Goal: Register for event/course: Sign up to attend an event or enroll in a course

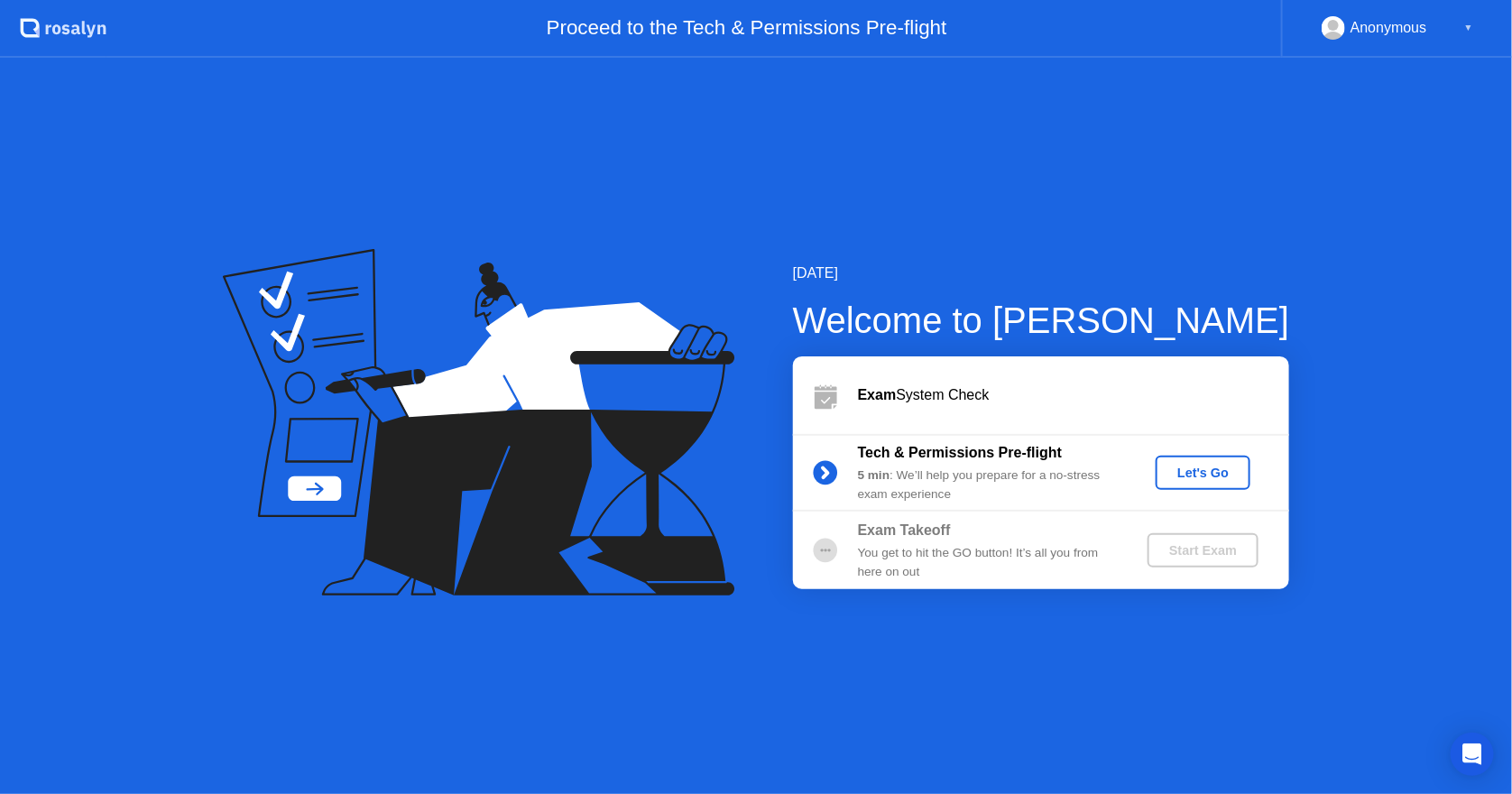
drag, startPoint x: 896, startPoint y: 561, endPoint x: 924, endPoint y: 606, distance: 53.0
click at [924, 606] on div "[DATE] Welcome to [PERSON_NAME] Exam System Check Tech & Permissions Pre-flight…" at bounding box center [756, 425] width 1512 height 737
click at [1184, 470] on div "Let's Go" at bounding box center [1203, 473] width 80 height 15
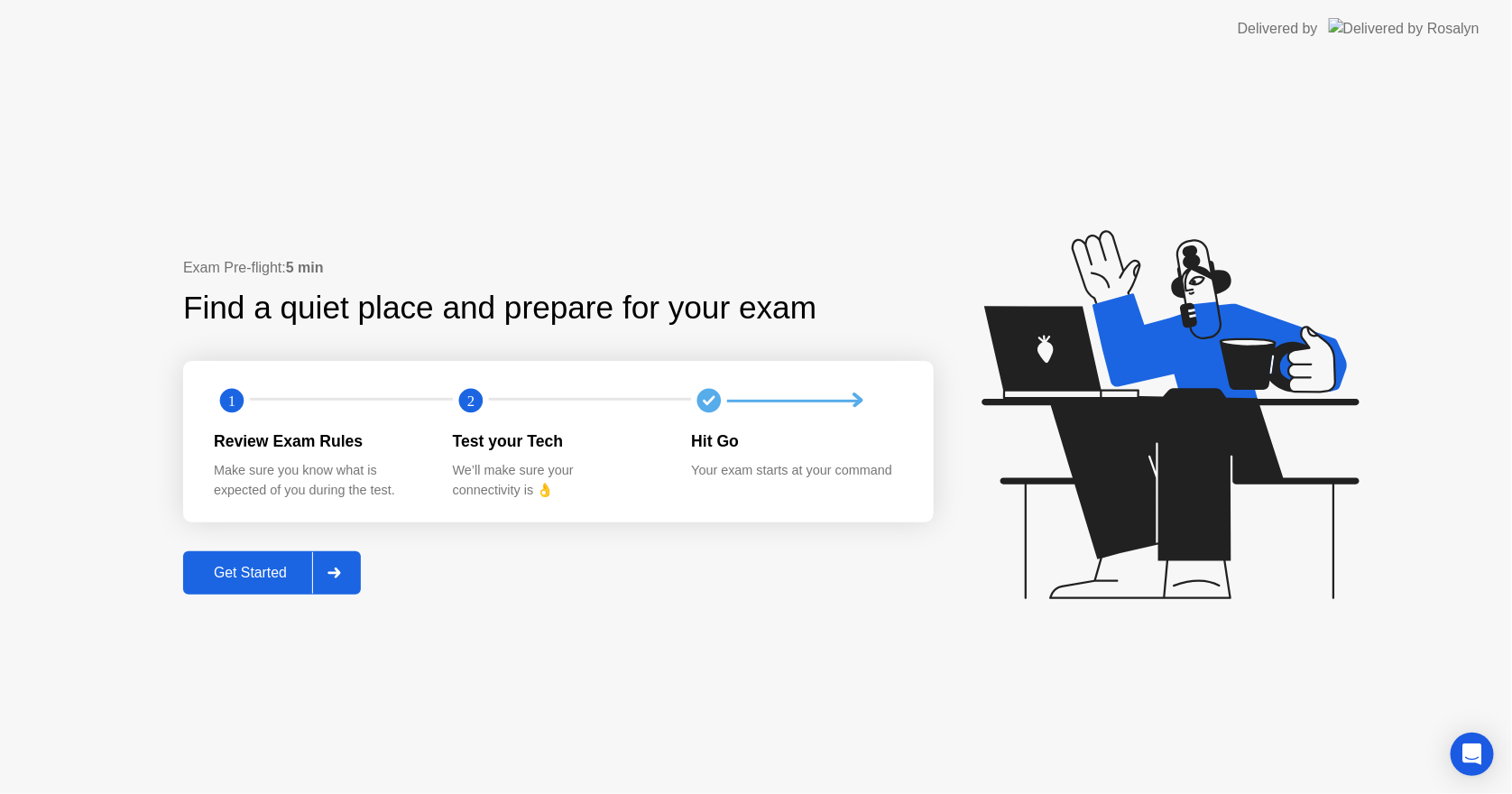
click at [268, 568] on div "Get Started" at bounding box center [250, 573] width 124 height 16
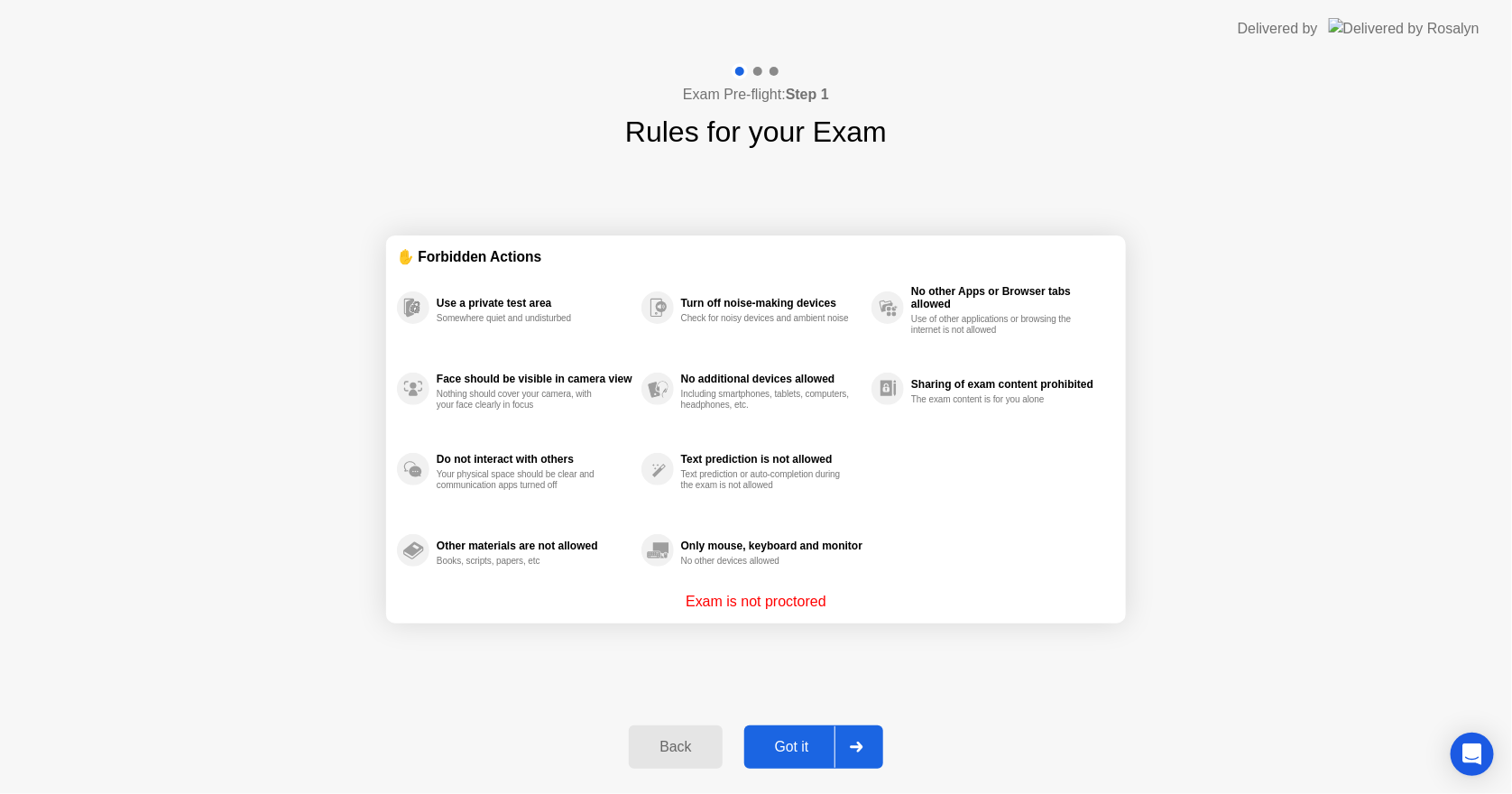
click at [797, 742] on div "Got it" at bounding box center [793, 747] width 85 height 16
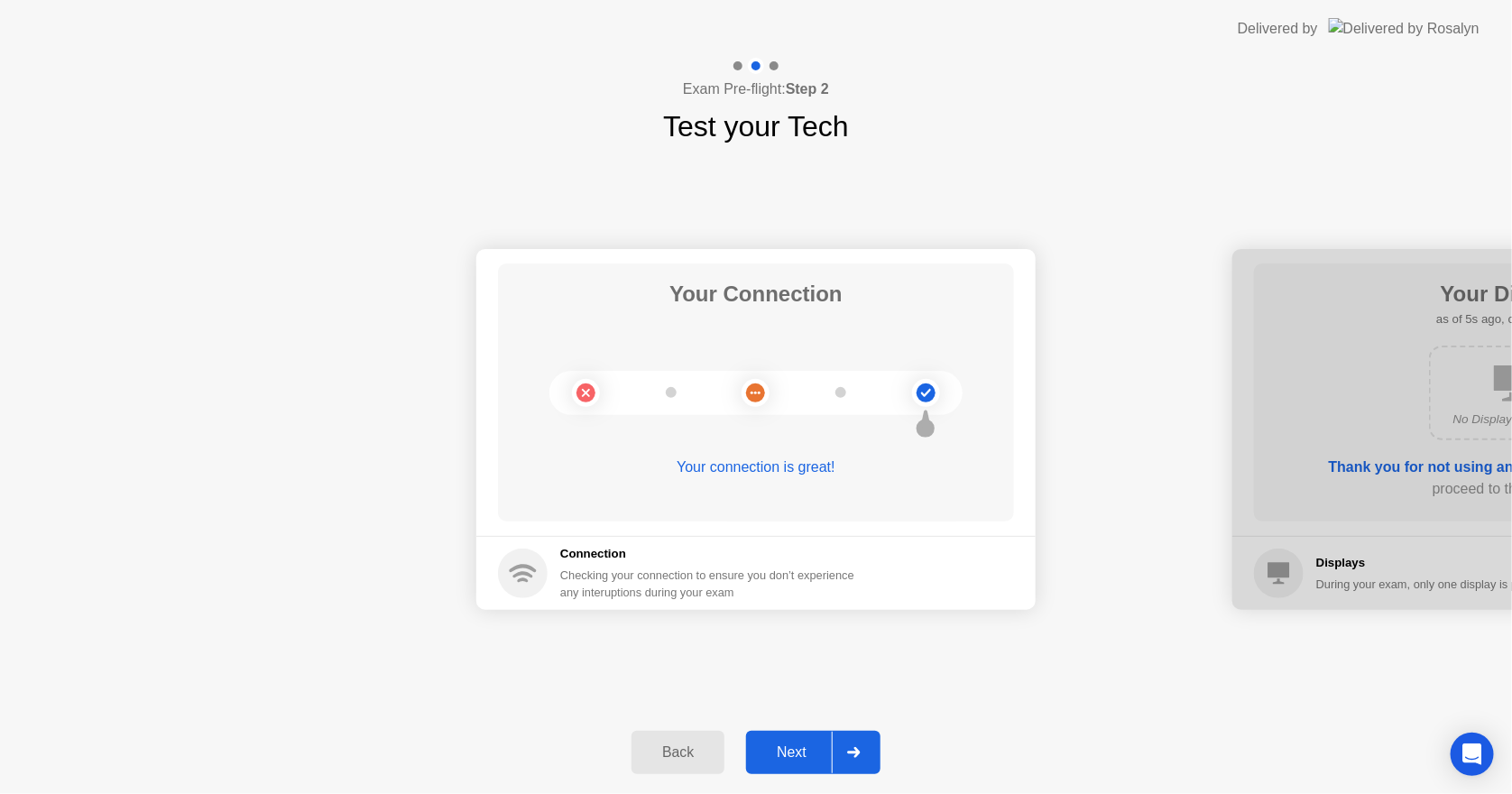
click at [530, 653] on div "Your Connection Your connection is great! Connection Checking your connection t…" at bounding box center [756, 429] width 1512 height 563
click at [780, 736] on button "Next" at bounding box center [813, 753] width 135 height 44
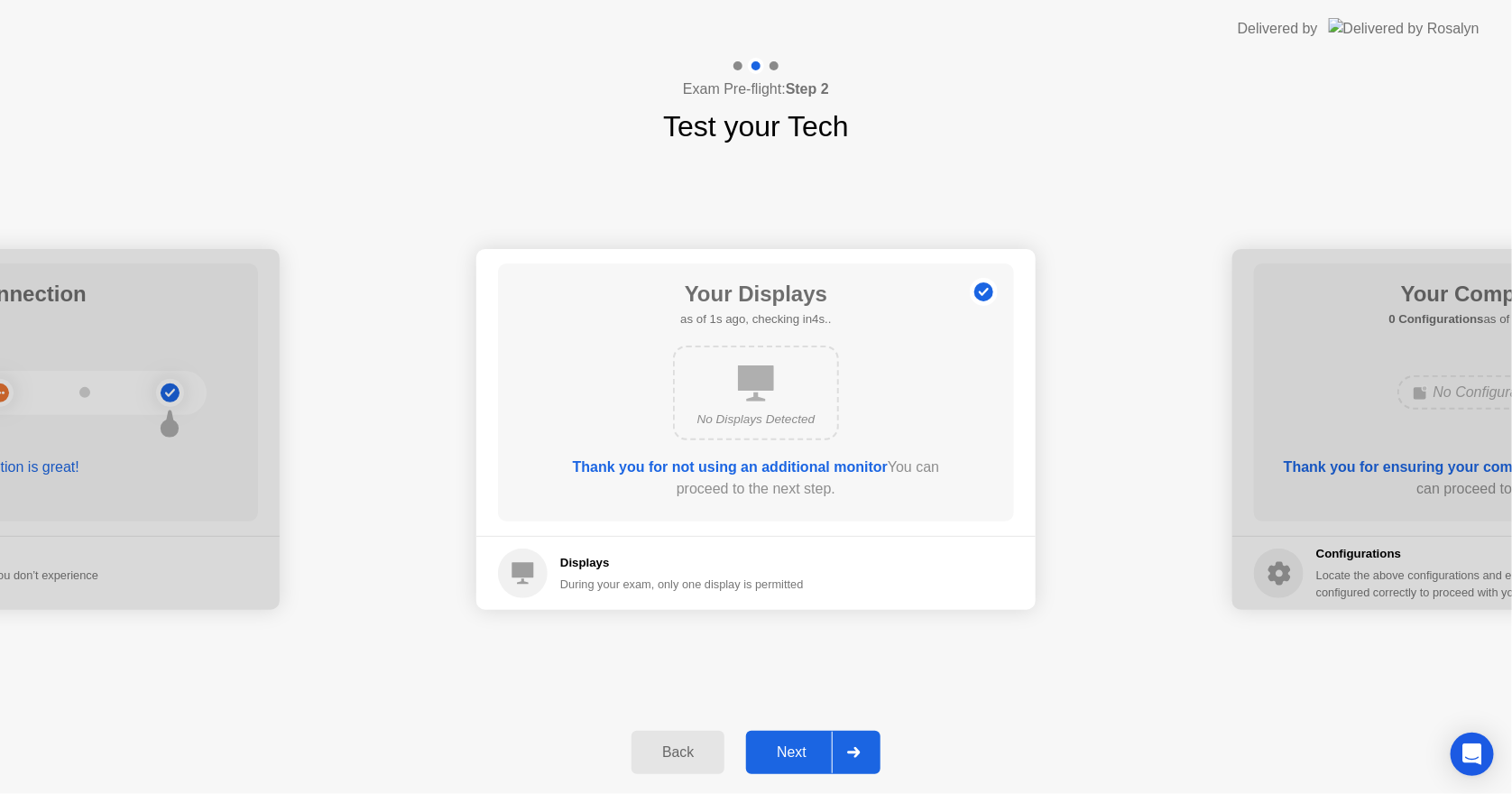
click at [780, 736] on button "Next" at bounding box center [813, 753] width 135 height 44
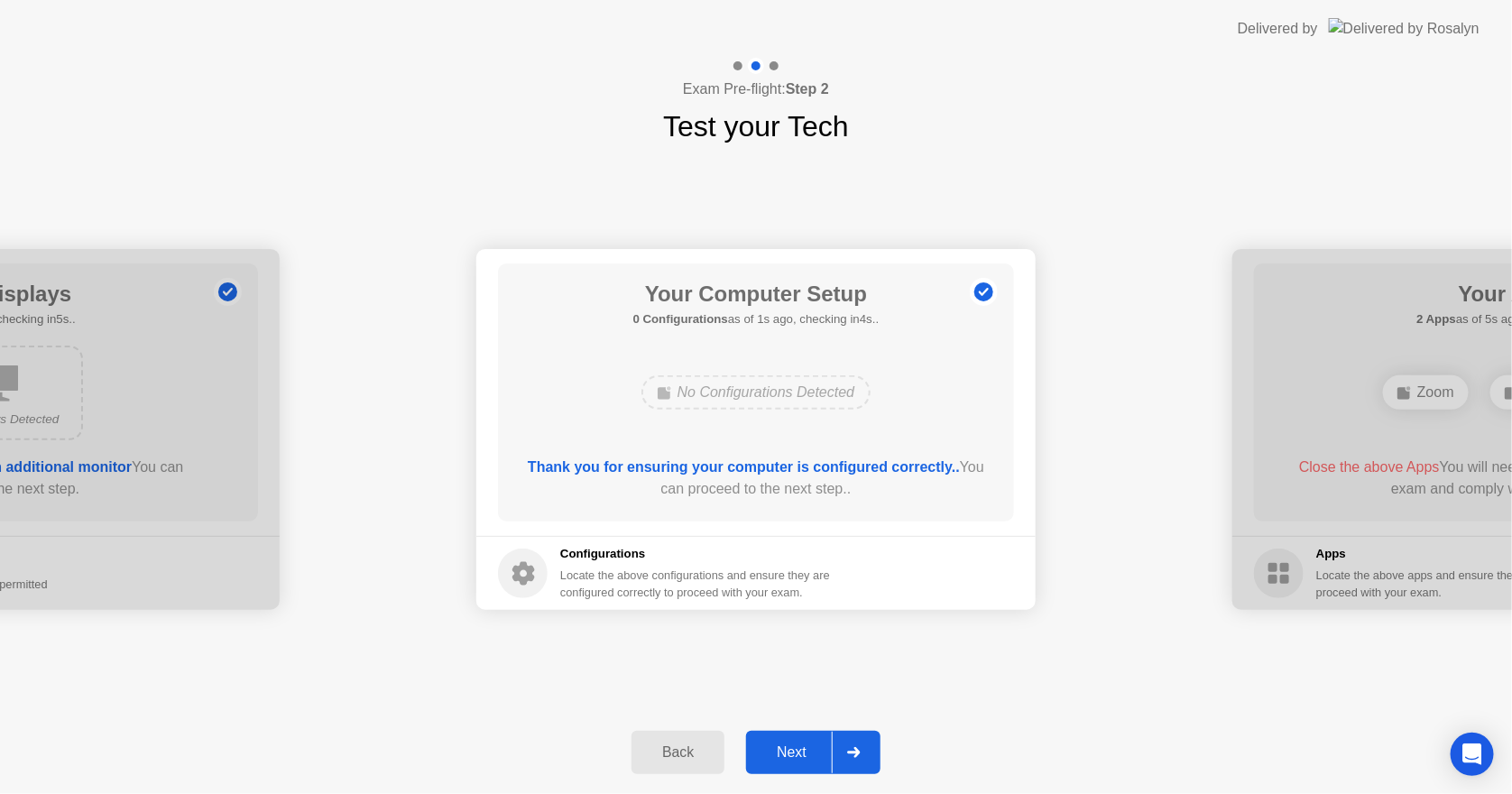
click at [782, 740] on button "Next" at bounding box center [813, 753] width 135 height 44
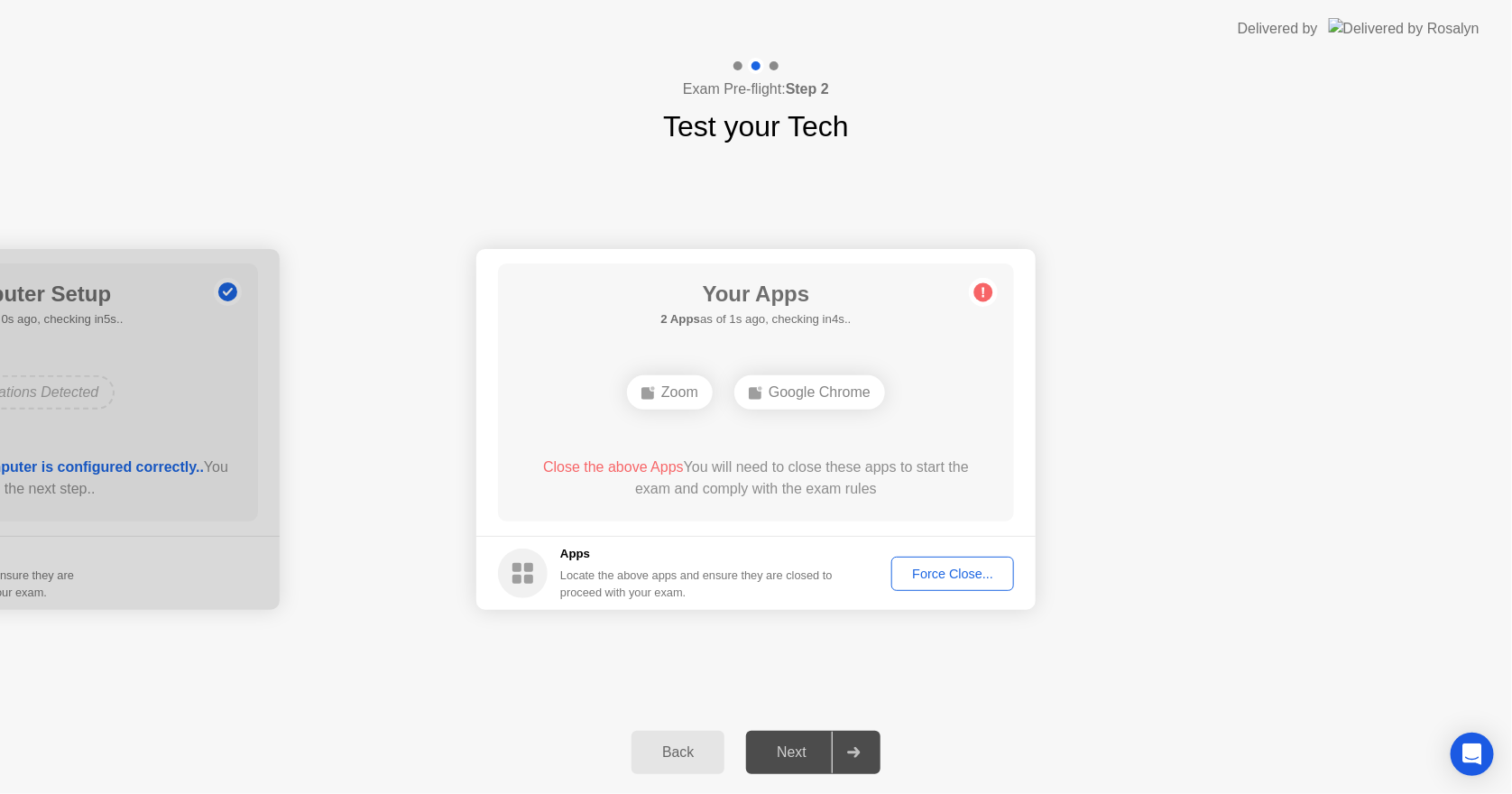
click at [968, 575] on div "Force Close..." at bounding box center [952, 574] width 110 height 15
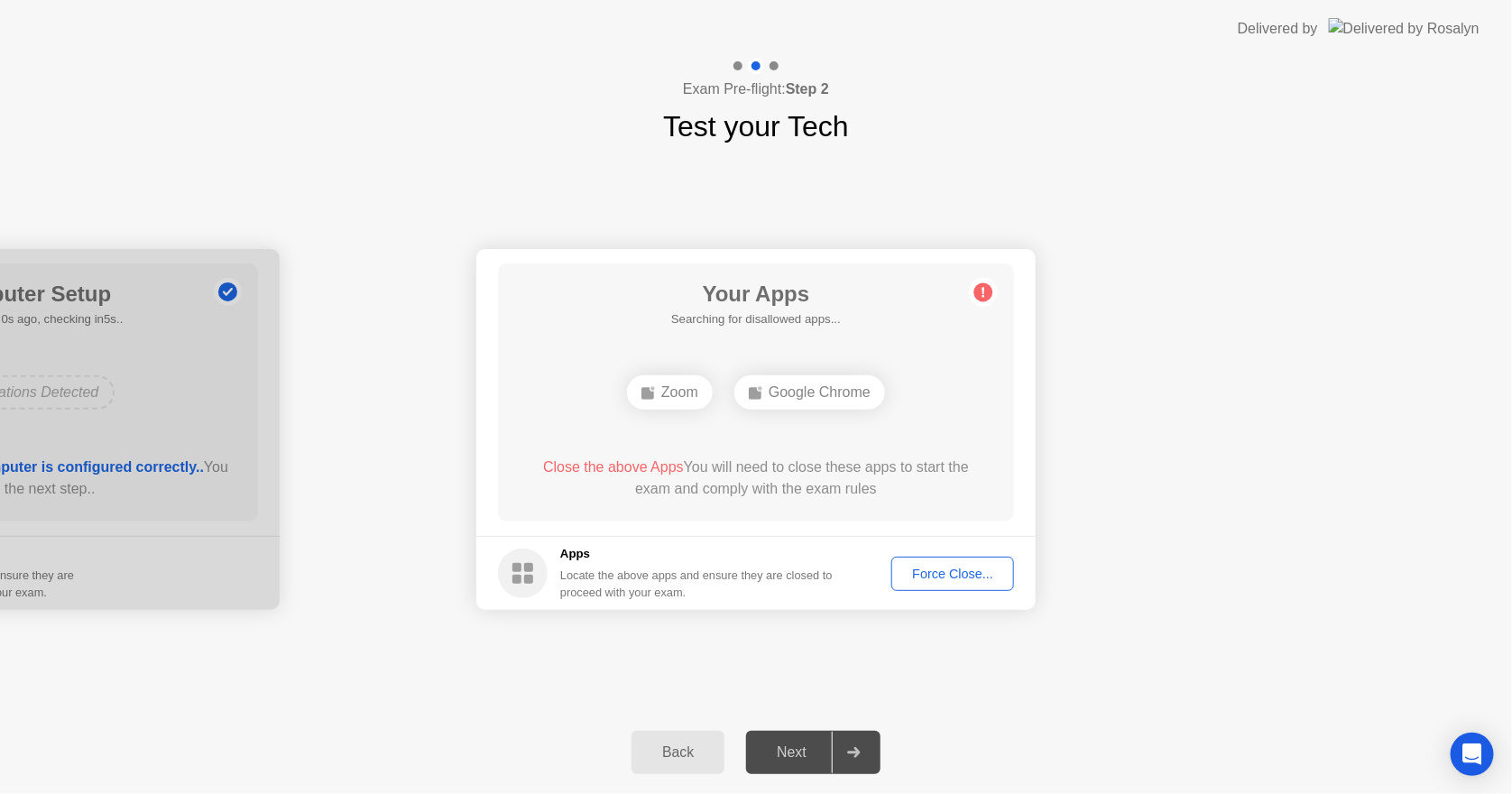
click at [995, 646] on div "Your Connection Your connection is great! Connection Checking your connection t…" at bounding box center [756, 429] width 1512 height 563
click at [770, 390] on div "Google Chrome" at bounding box center [757, 393] width 151 height 35
click at [1009, 571] on button "Force Close..." at bounding box center [953, 574] width 123 height 35
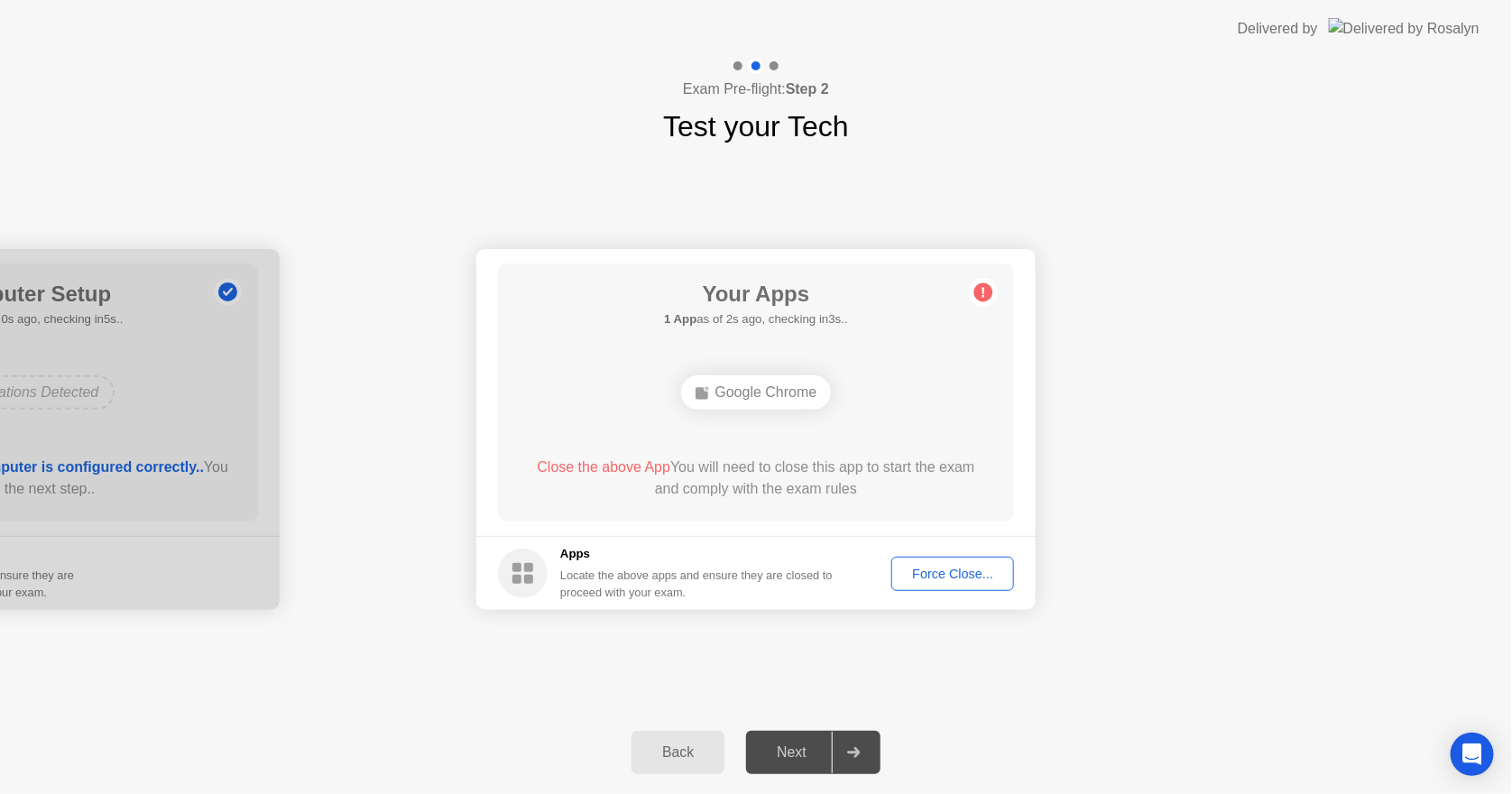
click at [755, 517] on div "Your Apps 1 App as of 2s ago, checking in3s.. Google Chrome Close the above App…" at bounding box center [756, 393] width 516 height 258
drag, startPoint x: 786, startPoint y: 387, endPoint x: 753, endPoint y: 402, distance: 36.2
click at [761, 400] on div "Google Chrome" at bounding box center [756, 393] width 413 height 49
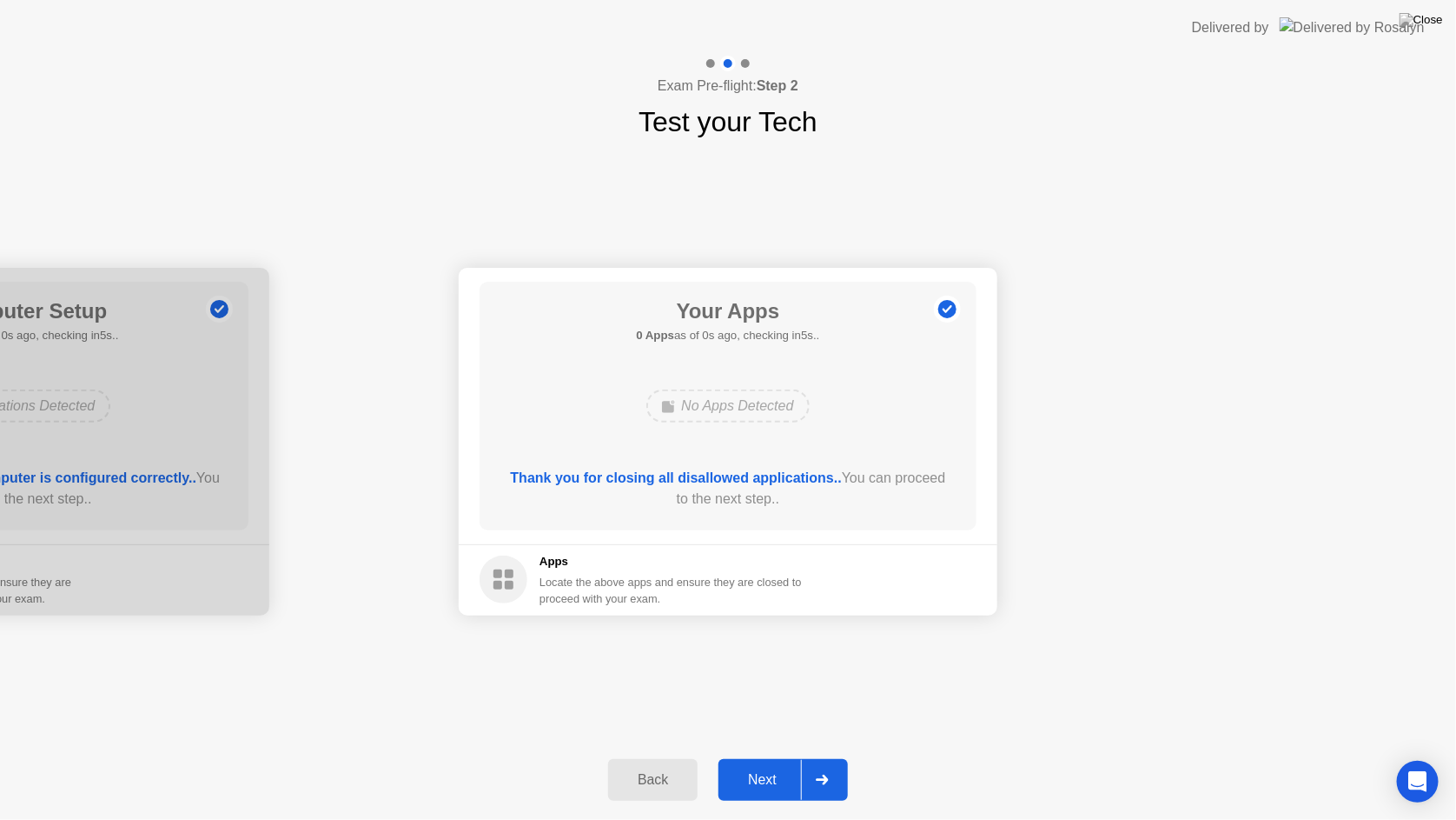
click at [652, 764] on button "Back" at bounding box center [653, 780] width 90 height 42
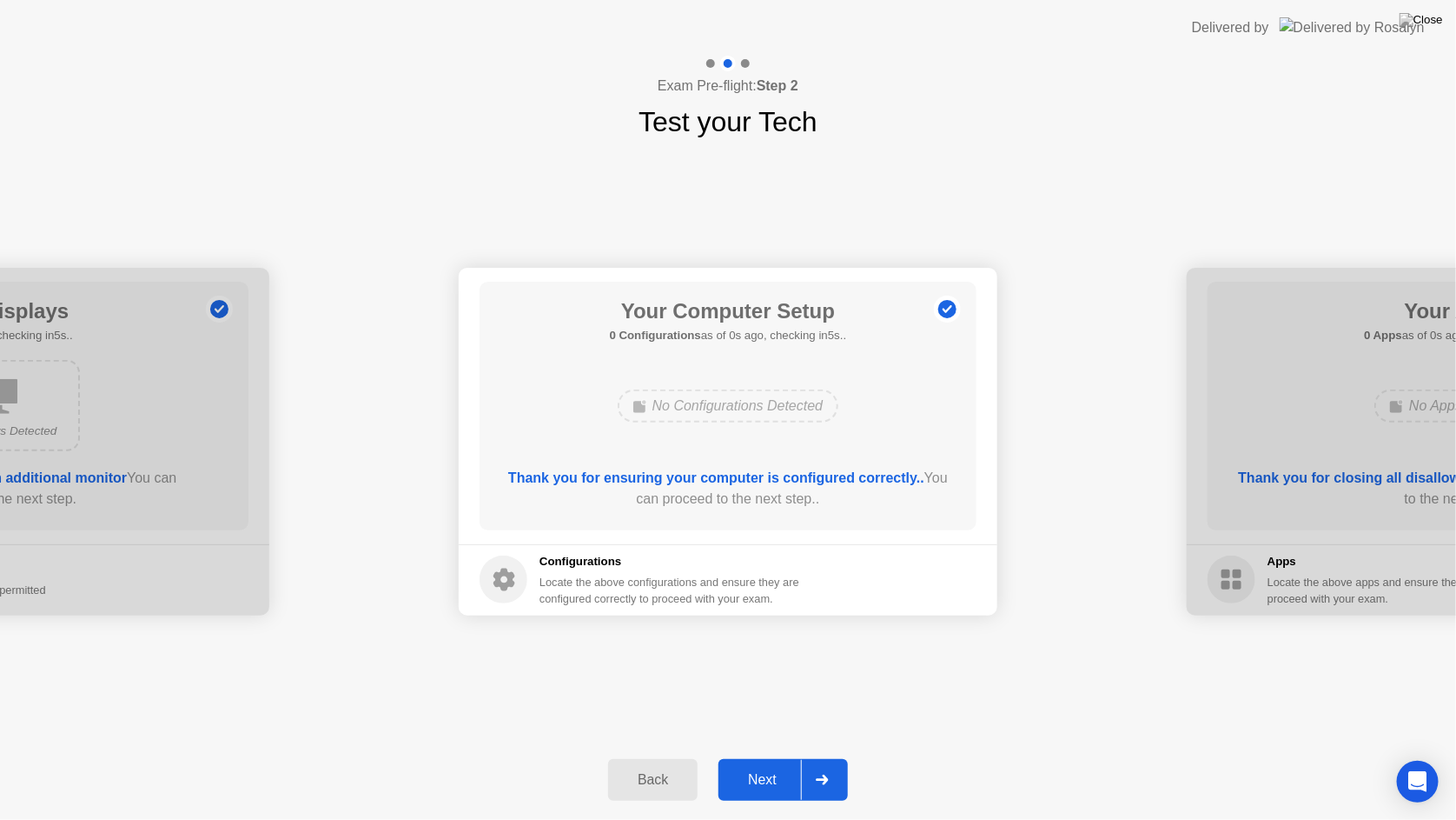
click at [779, 764] on div "Next" at bounding box center [762, 780] width 77 height 15
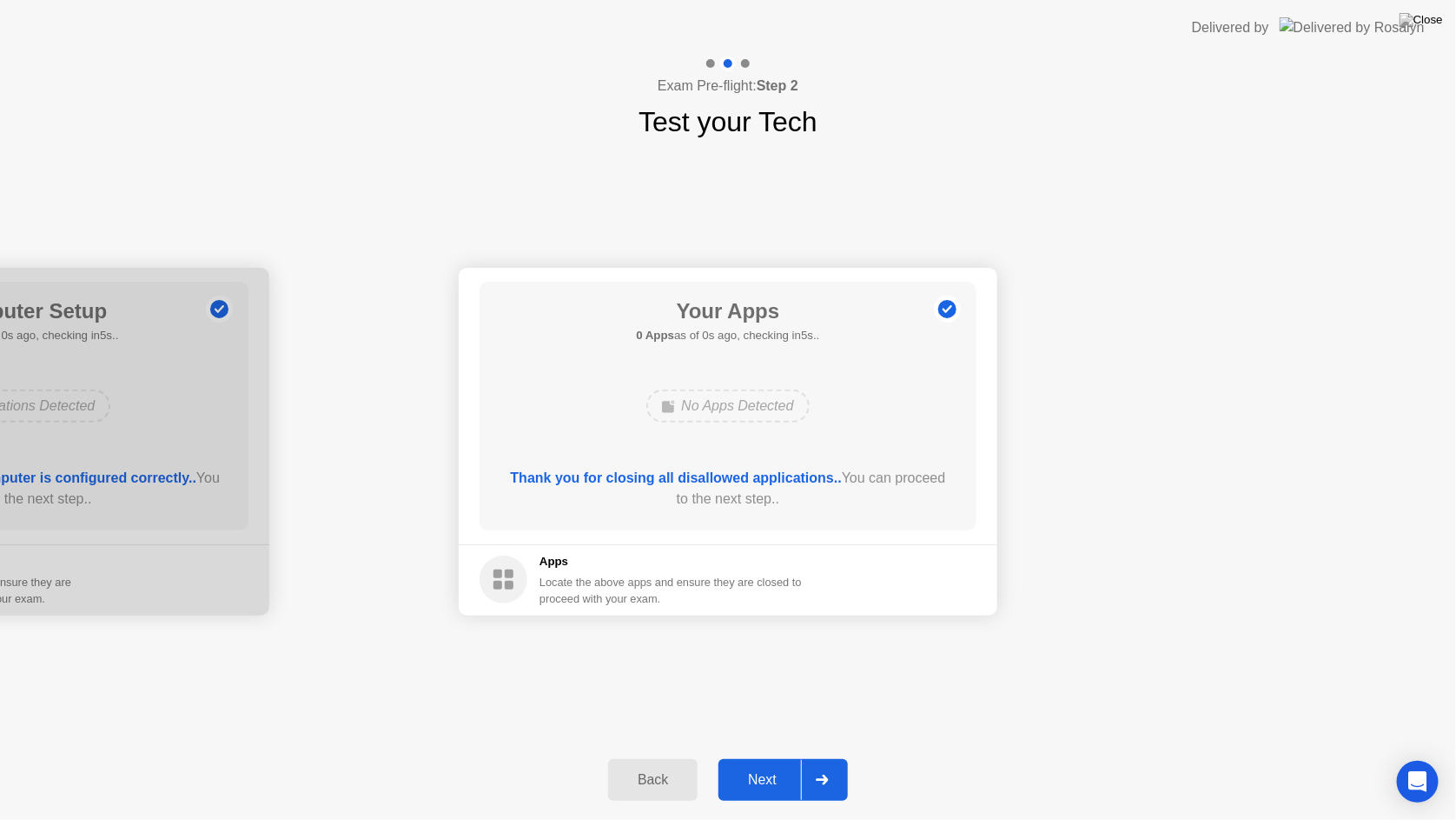
click at [778, 764] on div "Next" at bounding box center [762, 780] width 77 height 15
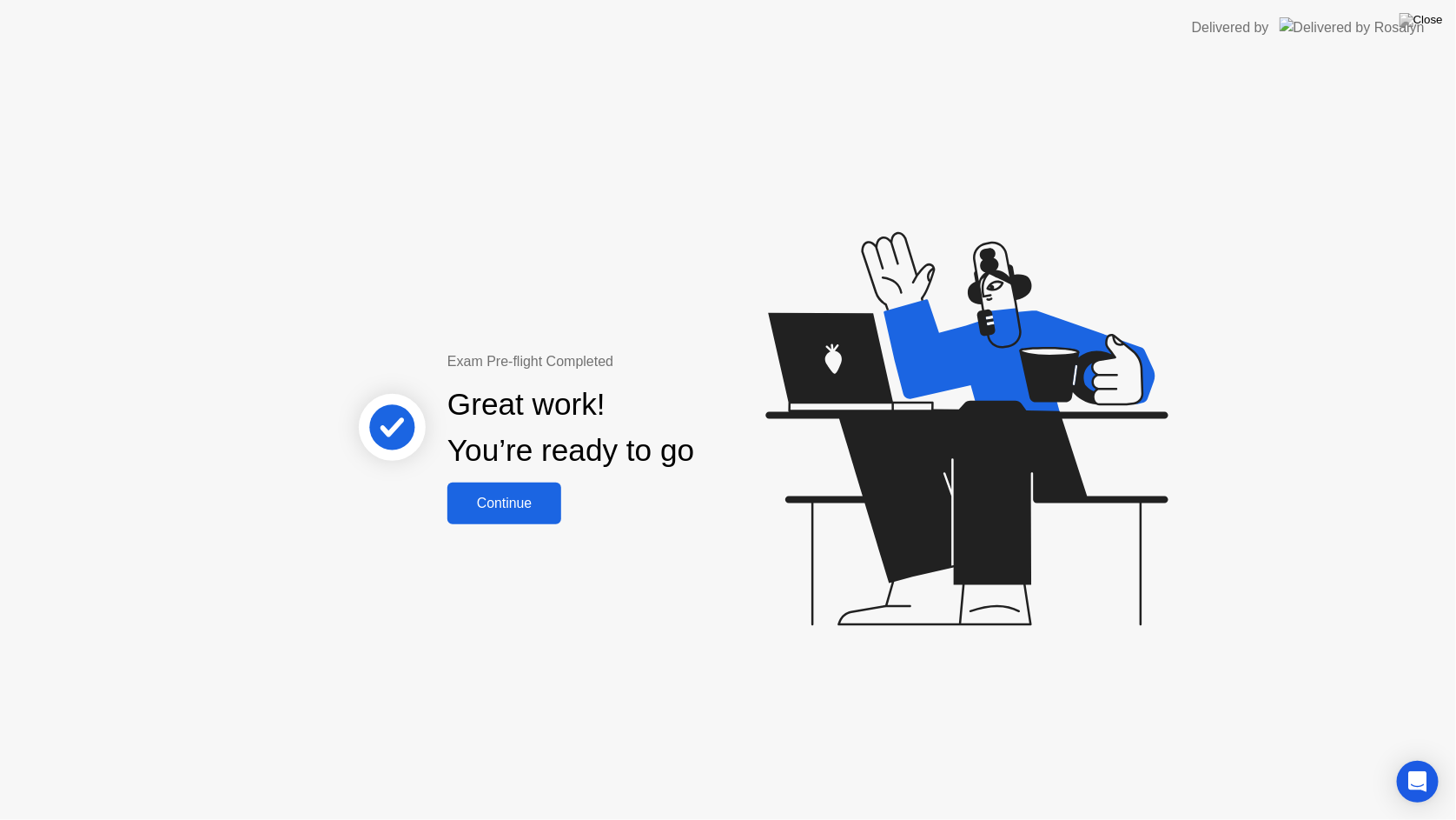
click at [501, 518] on button "Continue" at bounding box center [504, 503] width 114 height 42
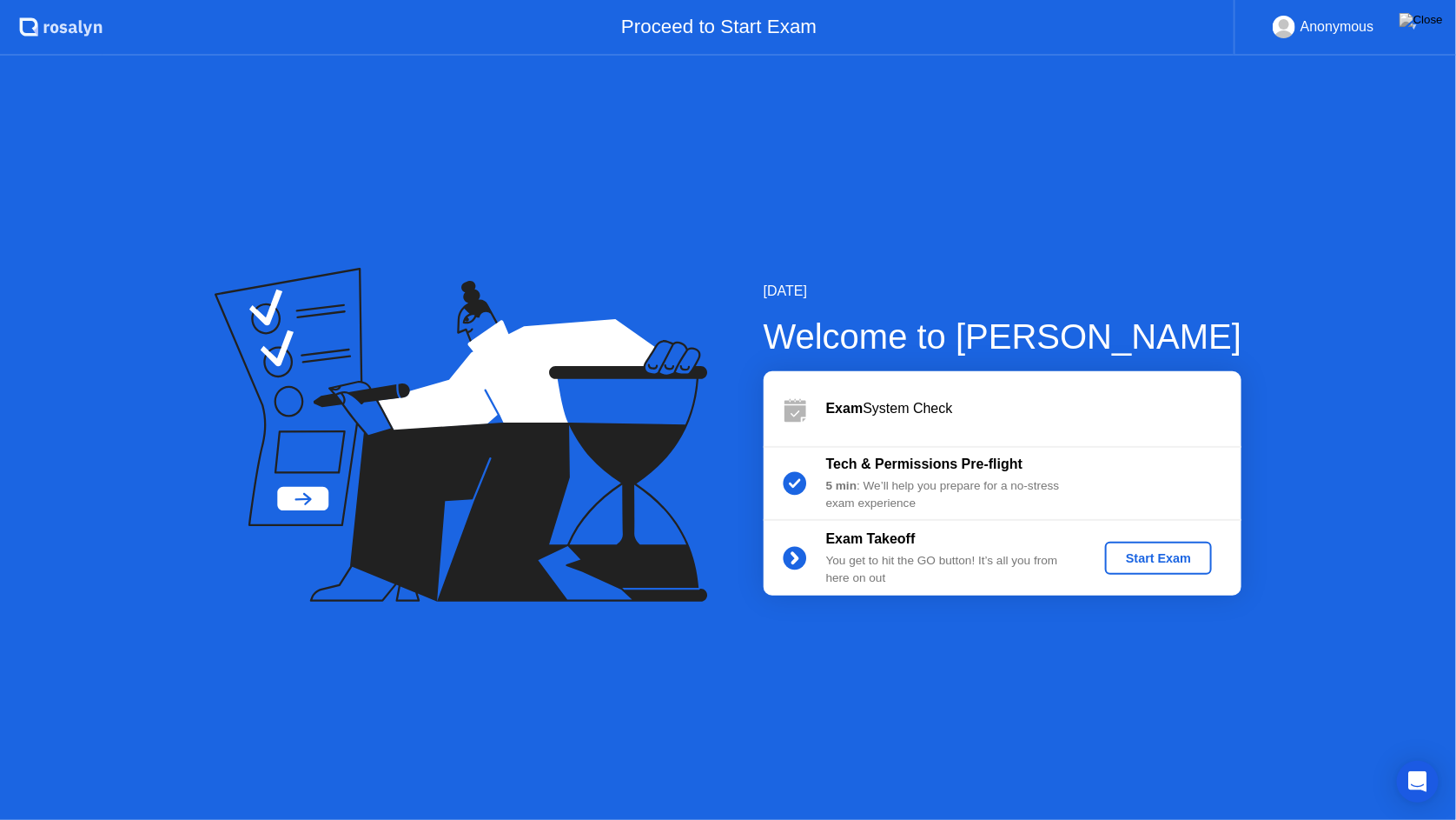
drag, startPoint x: 845, startPoint y: 560, endPoint x: 952, endPoint y: 604, distance: 115.7
click at [946, 596] on div "[DATE] Welcome to [PERSON_NAME] Exam System Check Tech & Permissions Pre-flight…" at bounding box center [728, 437] width 1456 height 764
click at [952, 604] on div "[DATE] Welcome to [PERSON_NAME] Exam System Check Tech & Permissions Pre-flight…" at bounding box center [728, 437] width 1456 height 764
click at [1159, 562] on div "Start Exam" at bounding box center [1158, 557] width 93 height 14
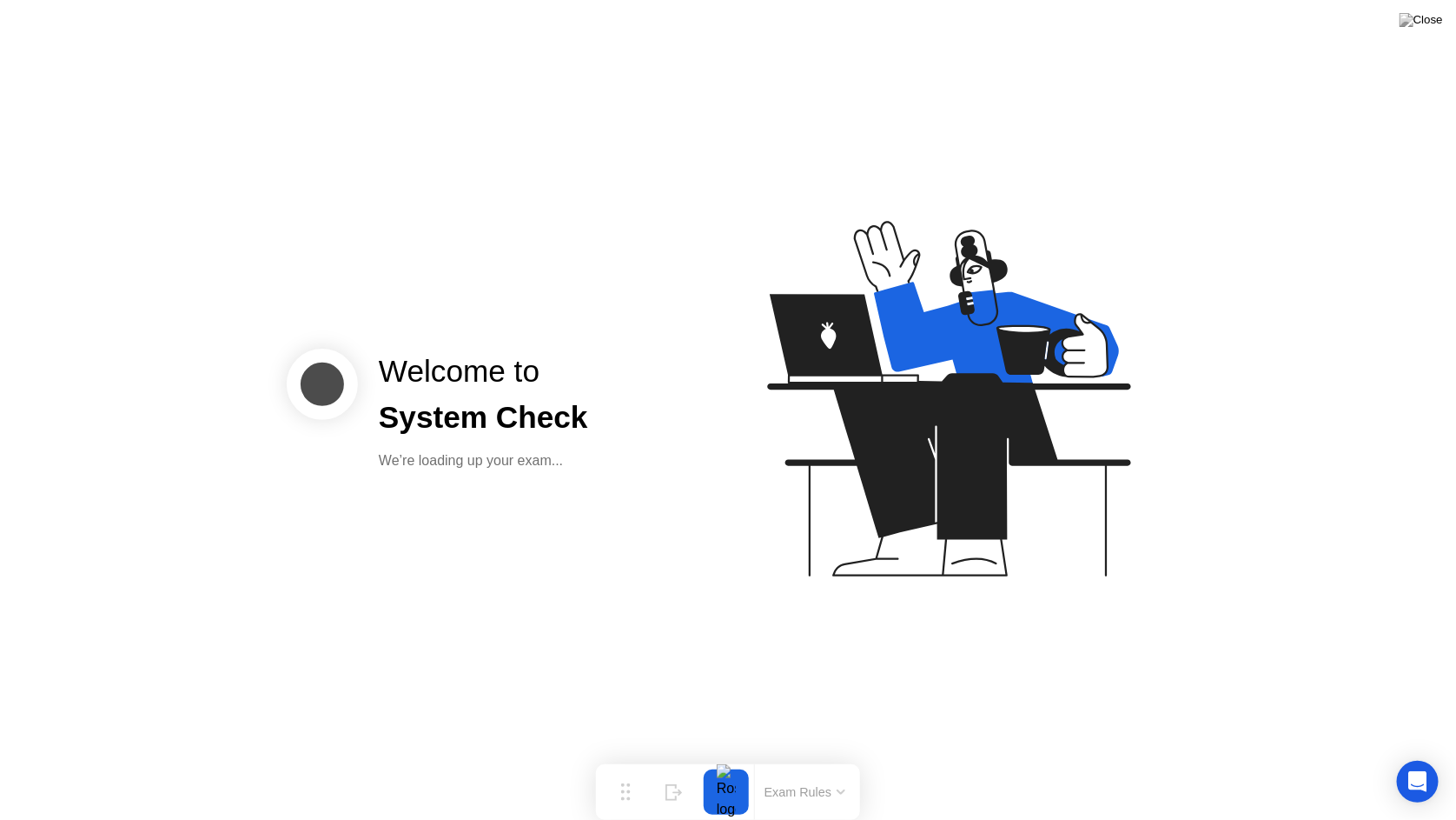
click at [812, 493] on icon at bounding box center [946, 407] width 448 height 445
click at [693, 764] on button "Hide" at bounding box center [674, 791] width 45 height 45
click at [489, 444] on div "Welcome to System Check We’re loading up your exam..." at bounding box center [483, 410] width 251 height 123
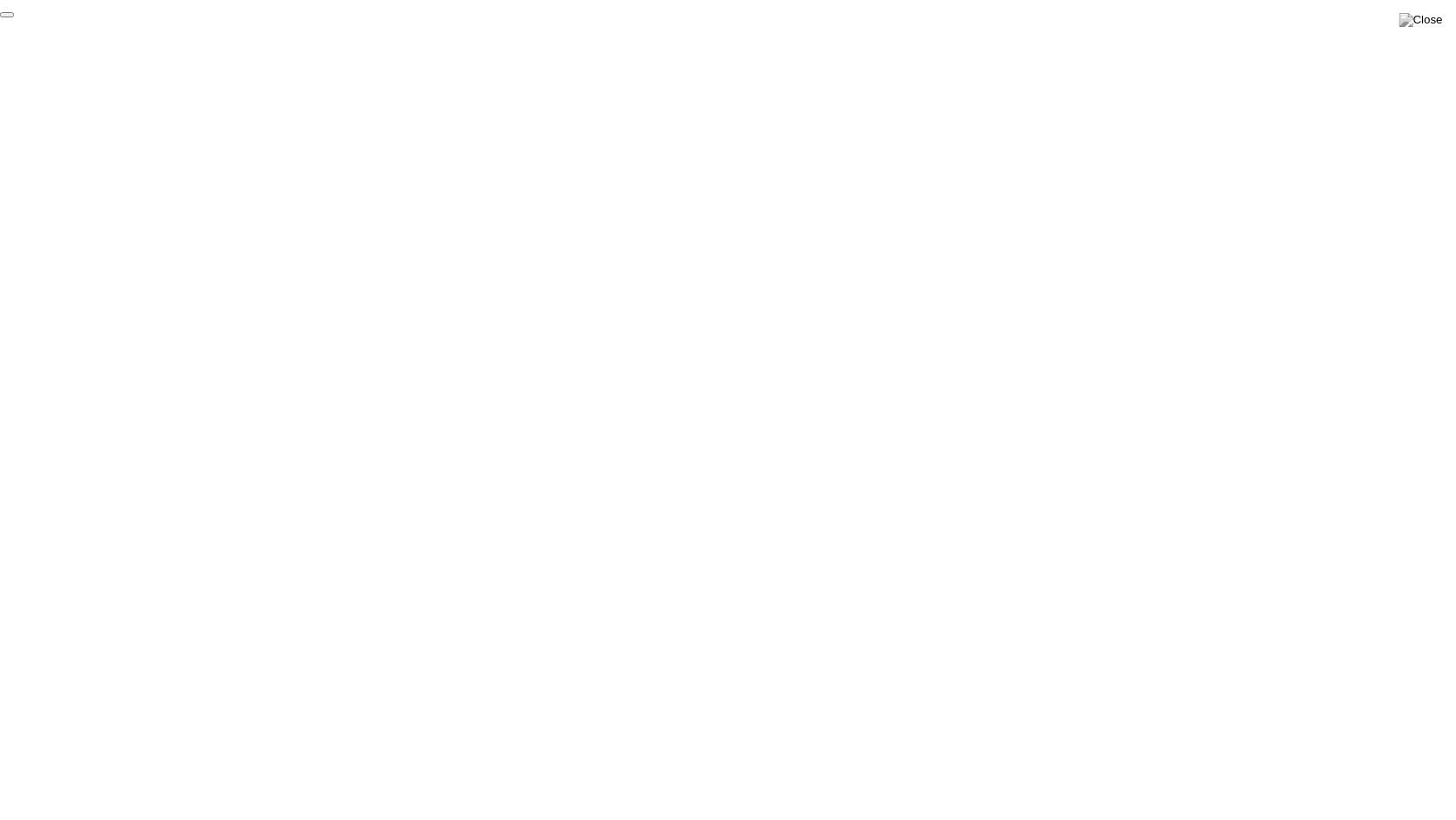
click div "End Proctoring Session"
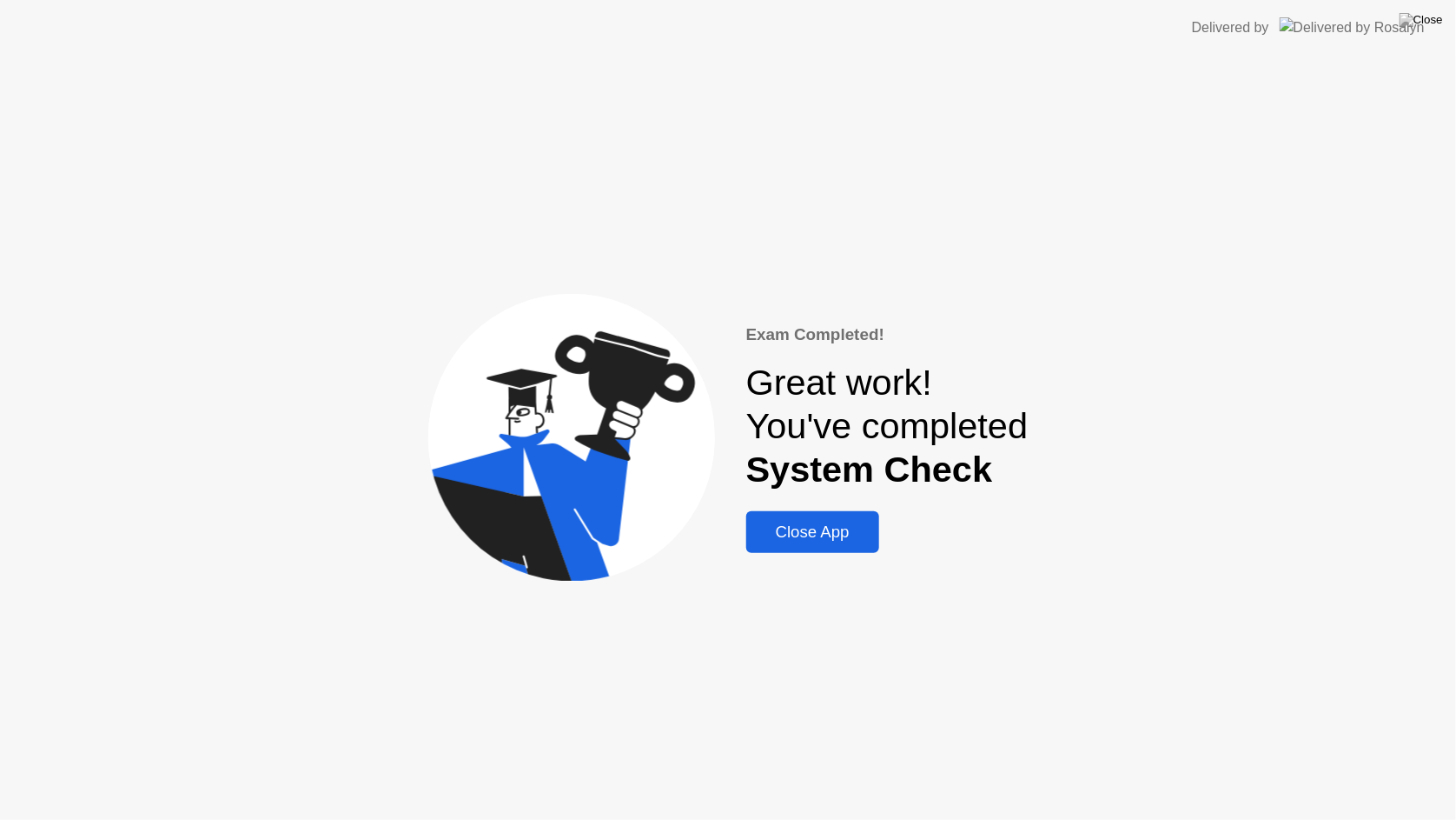
click at [842, 541] on div "Close App" at bounding box center [813, 532] width 122 height 19
